Goal: Information Seeking & Learning: Learn about a topic

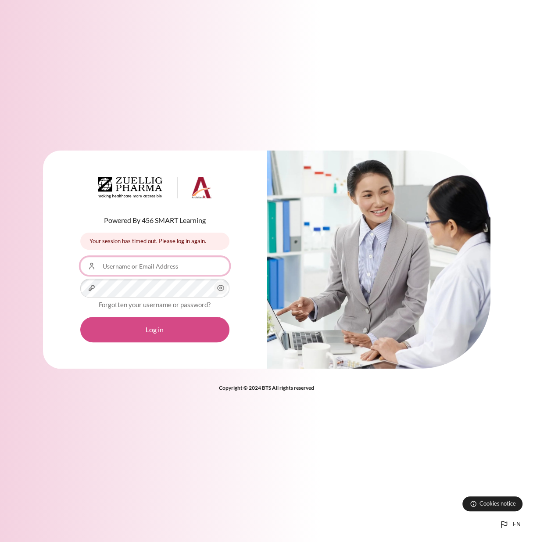
type input "[EMAIL_ADDRESS][DOMAIN_NAME]"
click at [151, 334] on button "Log in" at bounding box center [154, 329] width 149 height 25
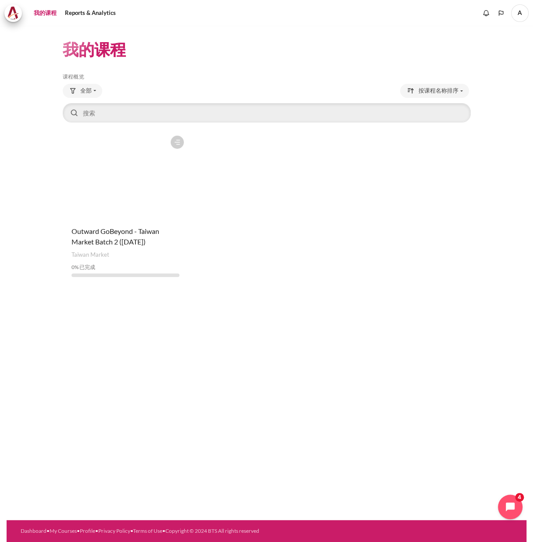
click at [121, 198] on figure "内容" at bounding box center [125, 175] width 125 height 88
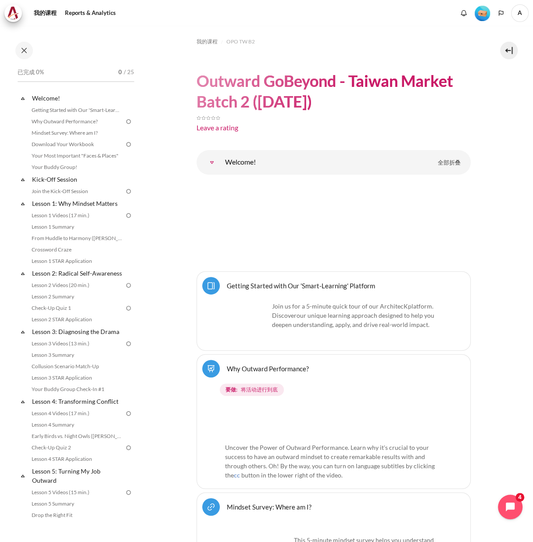
click at [292, 214] on img "内容" at bounding box center [333, 209] width 218 height 55
click at [363, 209] on img "内容" at bounding box center [333, 209] width 218 height 55
click at [285, 211] on img "内容" at bounding box center [333, 209] width 218 height 55
click at [519, 14] on span "A" at bounding box center [520, 13] width 18 height 18
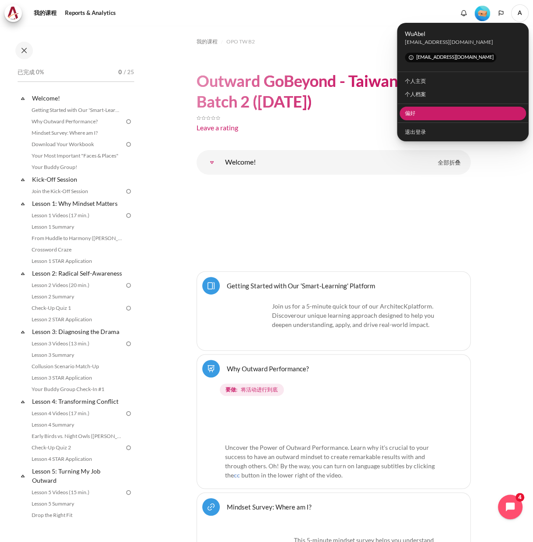
click at [431, 114] on link "偏好" at bounding box center [462, 114] width 127 height 14
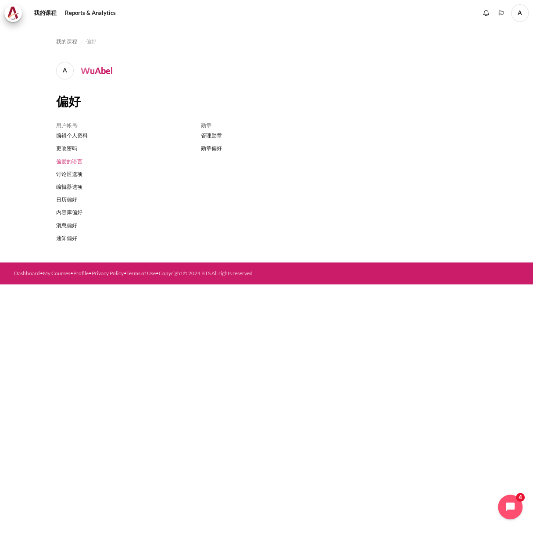
click at [72, 161] on link "偏爱的语言" at bounding box center [122, 161] width 132 height 13
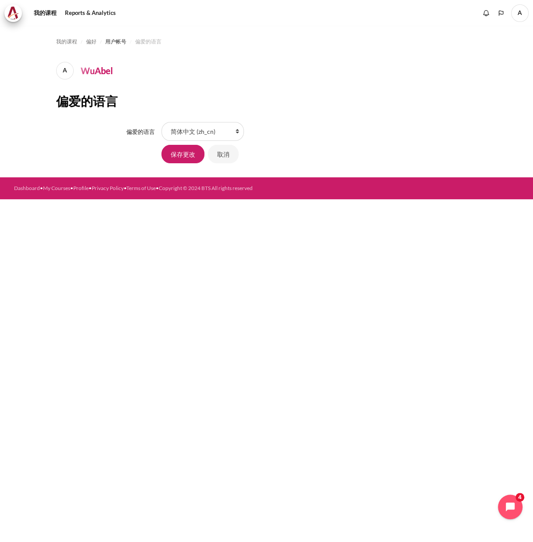
click at [118, 44] on span "用户帐号" at bounding box center [115, 42] width 21 height 8
click at [91, 42] on span "偏好" at bounding box center [91, 42] width 11 height 8
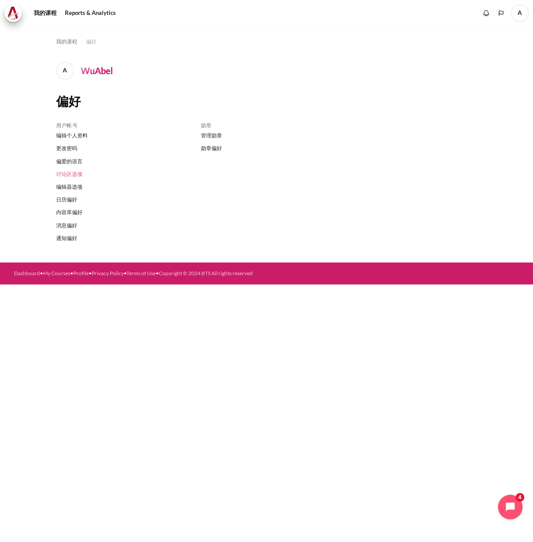
click at [71, 173] on link "讨论区选项" at bounding box center [122, 173] width 132 height 13
click at [71, 212] on link "内容库偏好" at bounding box center [122, 212] width 132 height 13
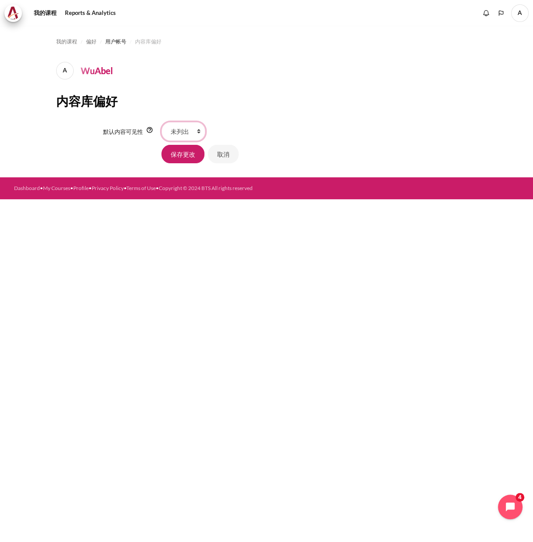
click at [192, 130] on select "公共 未列出" at bounding box center [183, 131] width 44 height 18
click at [80, 150] on div "保存更改 取消" at bounding box center [266, 154] width 421 height 20
drag, startPoint x: 59, startPoint y: 153, endPoint x: 54, endPoint y: 150, distance: 5.4
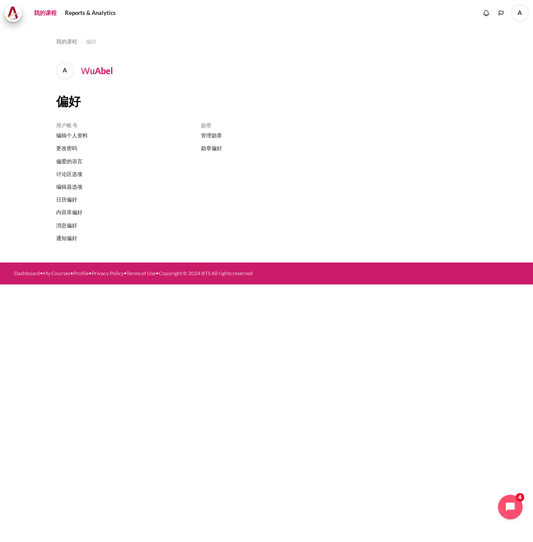
click at [36, 15] on link "我的课程" at bounding box center [45, 13] width 29 height 18
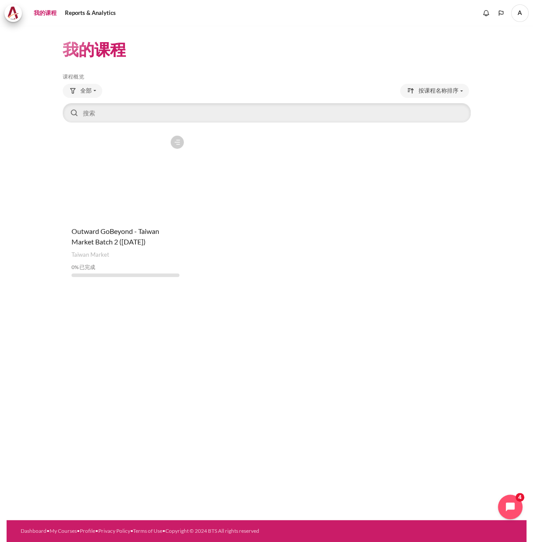
click at [132, 160] on figure "内容" at bounding box center [125, 175] width 125 height 88
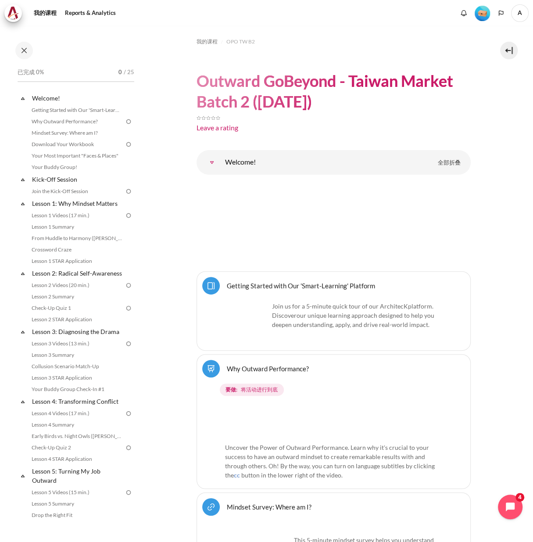
click at [334, 286] on link "Getting Started with Our 'Smart-Learning' Platform 网页" at bounding box center [301, 285] width 148 height 8
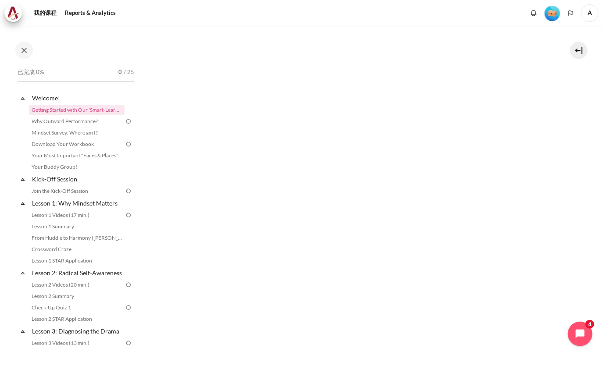
scroll to position [421, 0]
click at [396, 83] on img "内容" at bounding box center [368, 62] width 344 height 143
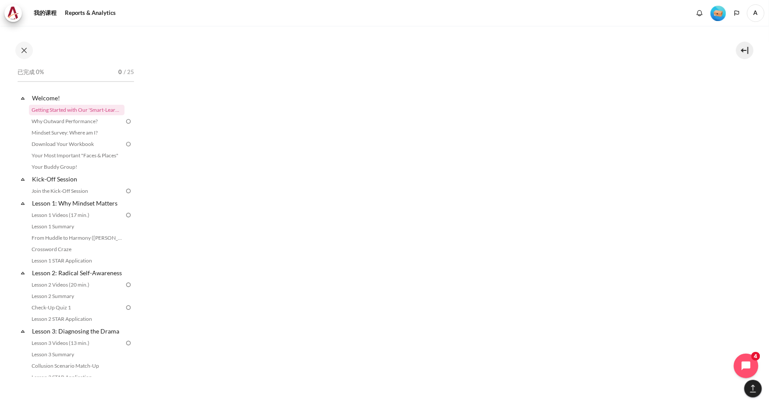
scroll to position [1872, 0]
click at [55, 121] on link "Why Outward Performance?" at bounding box center [77, 121] width 96 height 11
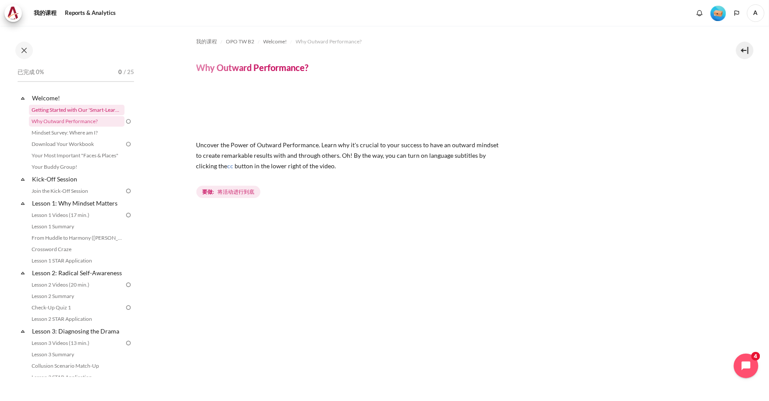
click at [64, 110] on link "Getting Started with Our 'Smart-Learning' Platform" at bounding box center [77, 110] width 96 height 11
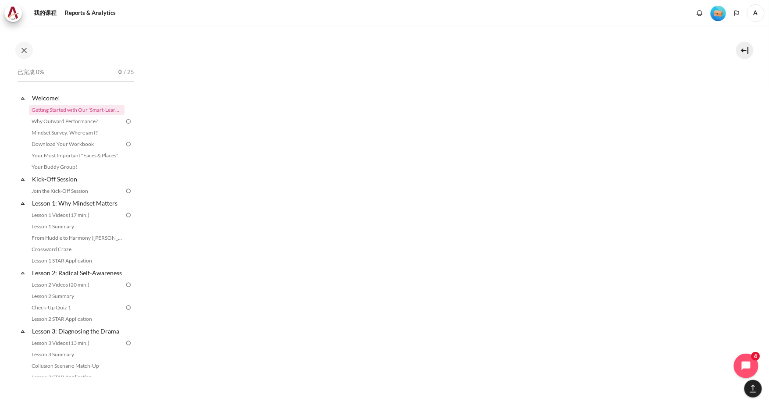
scroll to position [1052, 0]
click at [64, 124] on link "Why Outward Performance?" at bounding box center [77, 121] width 96 height 11
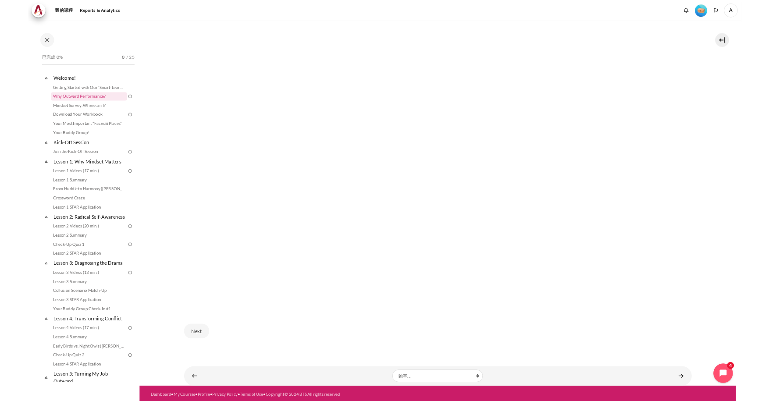
scroll to position [145, 0]
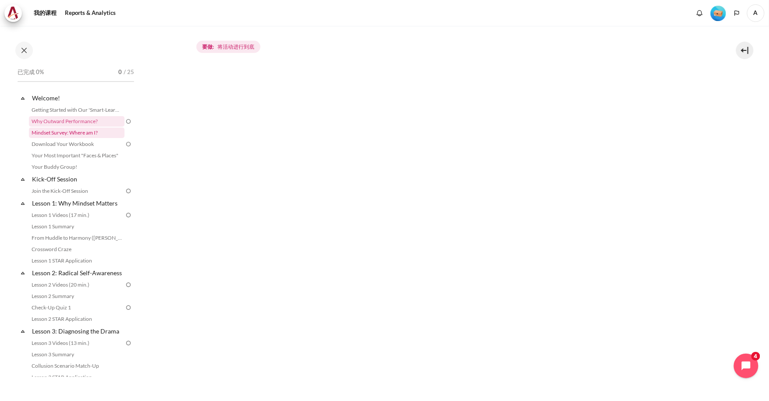
click at [89, 134] on link "Mindset Survey: Where am I?" at bounding box center [77, 133] width 96 height 11
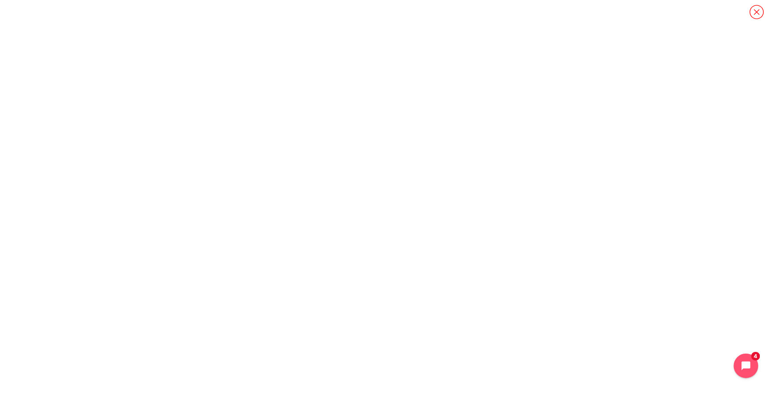
click at [760, 10] on icon "内容" at bounding box center [756, 11] width 15 height 15
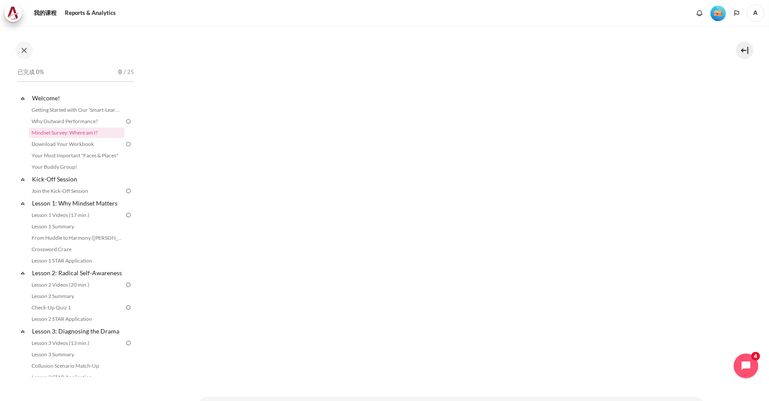
scroll to position [221, 0]
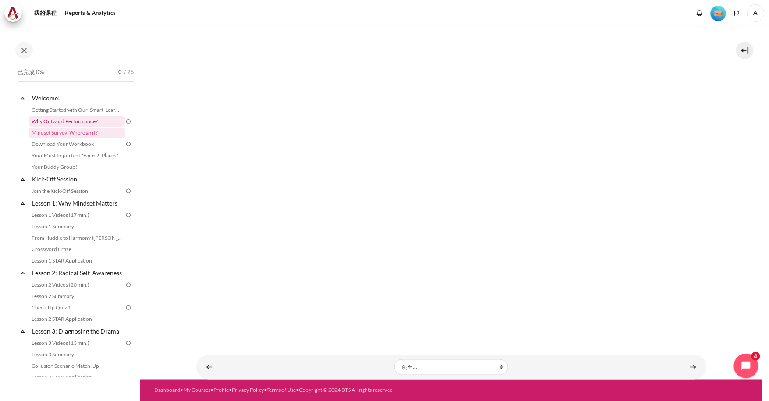
click at [71, 122] on link "Why Outward Performance?" at bounding box center [77, 121] width 96 height 11
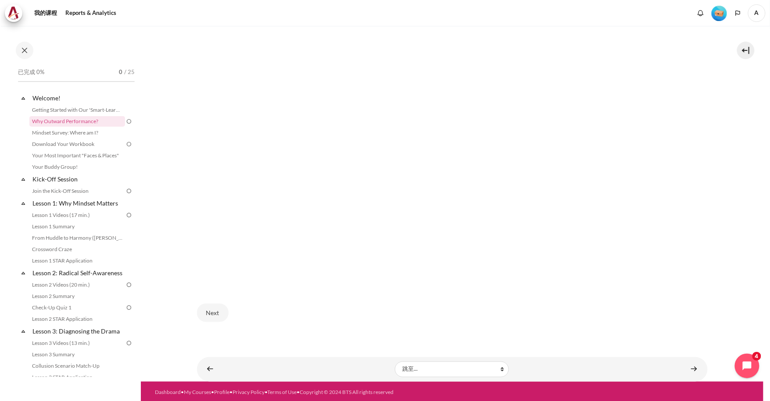
scroll to position [252, 0]
